Goal: Check status: Check status

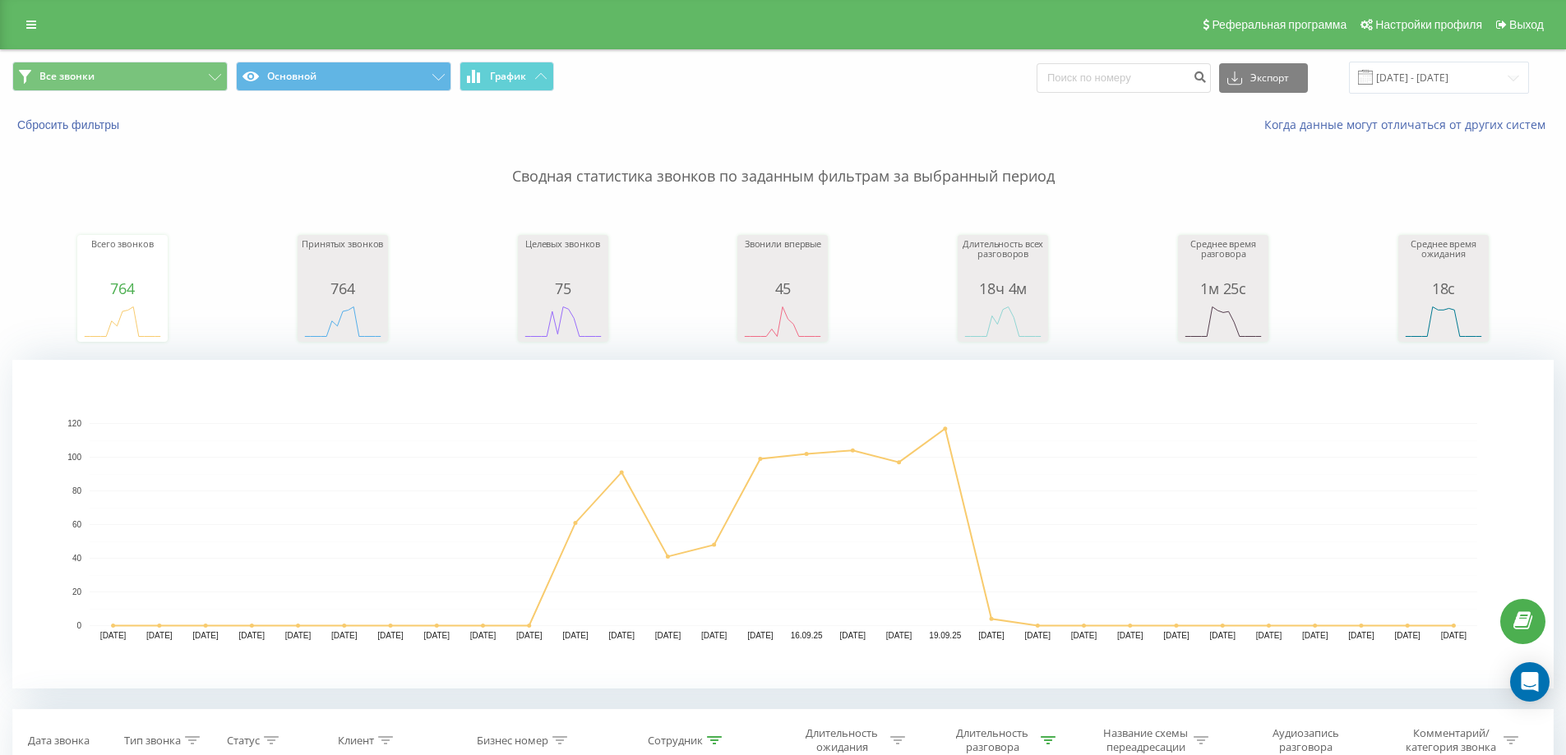
click at [404, 255] on div "Всего звонков 764 date totalCalls 01.09.25 0 03.09.25 0 05.09.25 0 07.09.25 0 0…" at bounding box center [782, 272] width 1541 height 141
click at [1416, 77] on input "01.09.2025 - 30.09.2025" at bounding box center [1439, 78] width 180 height 32
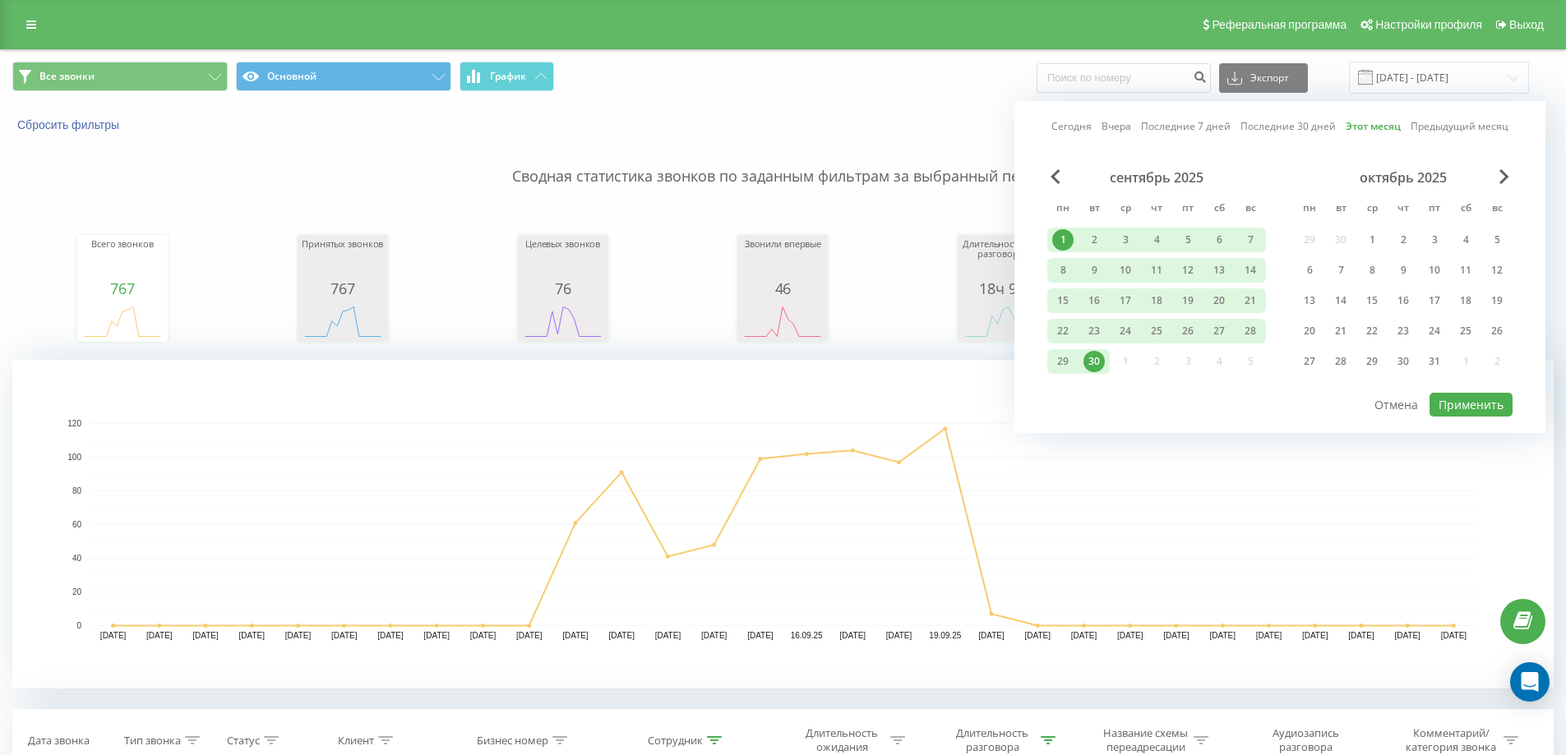
click at [1092, 130] on link "Сегодня" at bounding box center [1071, 126] width 40 height 16
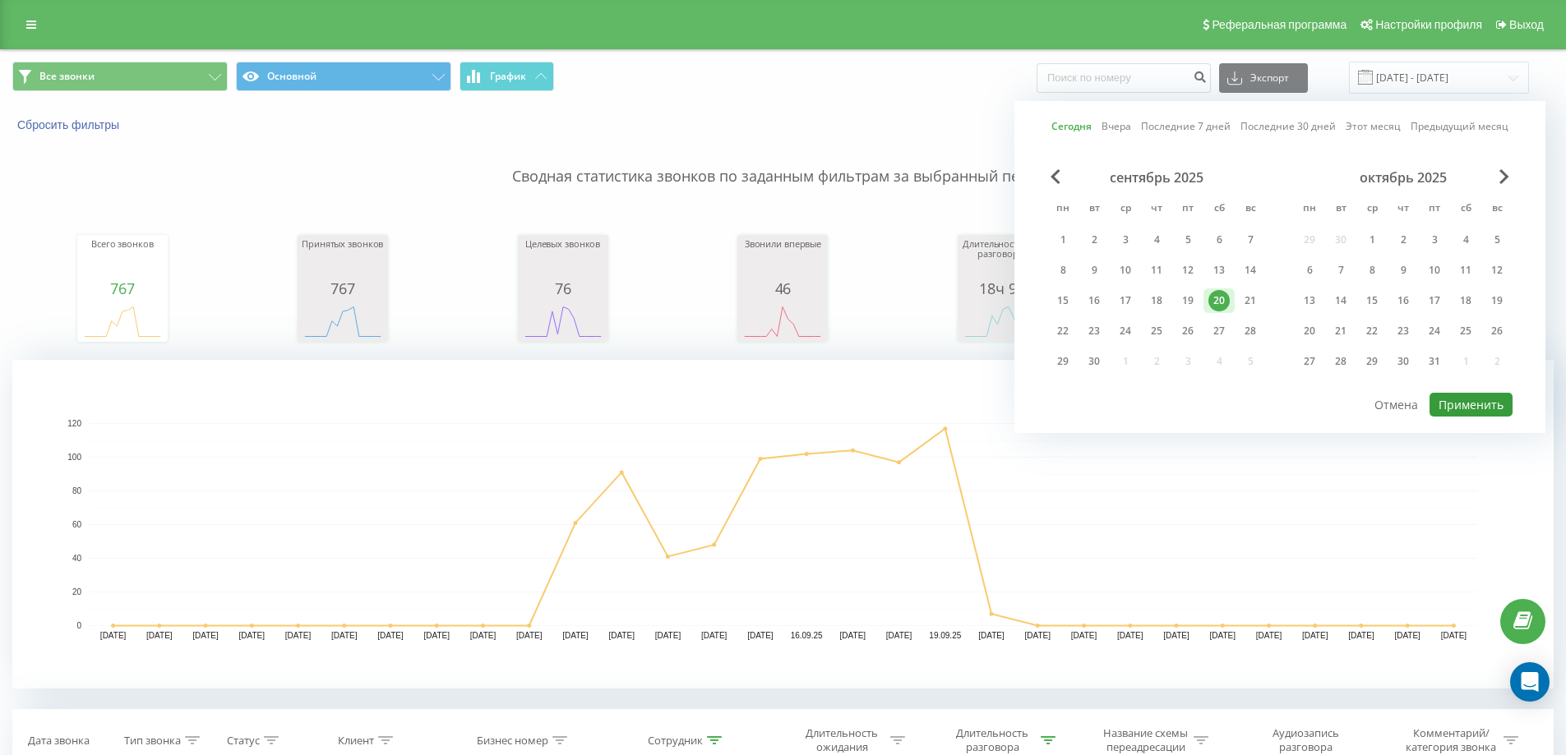
click at [1447, 400] on button "Применить" at bounding box center [1470, 405] width 83 height 24
type input "[DATE] - [DATE]"
